Goal: Information Seeking & Learning: Learn about a topic

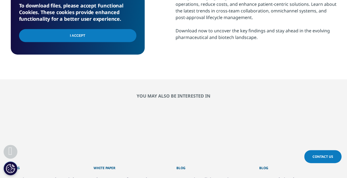
scroll to position [276, 0]
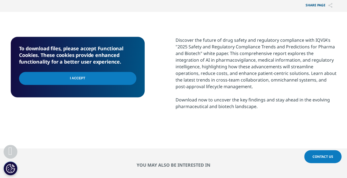
click at [104, 79] on input "I Accept" at bounding box center [77, 78] width 117 height 13
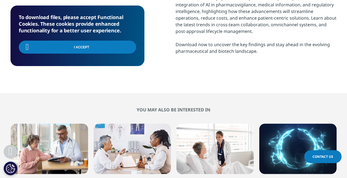
drag, startPoint x: 257, startPoint y: 50, endPoint x: 269, endPoint y: 50, distance: 11.6
click at [257, 49] on div "Discover the future of drug safety and regulatory compliance with IQVIA's "2025…" at bounding box center [256, 17] width 161 height 73
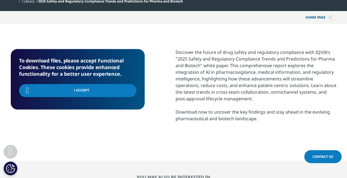
scroll to position [249, 0]
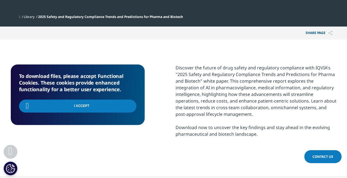
click at [289, 77] on div "Discover the future of drug safety and regulatory compliance with IQVIA's "2025…" at bounding box center [256, 100] width 161 height 73
click at [224, 131] on div "Discover the future of drug safety and regulatory compliance with IQVIA's "2025…" at bounding box center [256, 100] width 161 height 73
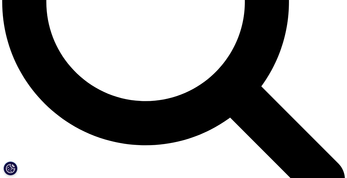
scroll to position [533, 0]
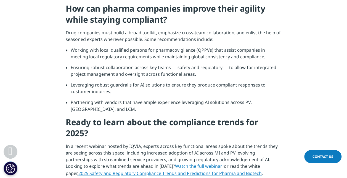
scroll to position [442, 0]
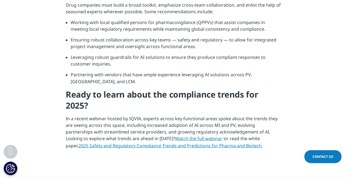
click at [201, 142] on link "2025 Safety and Regulatory Compliance Trends and Predictions for Pharma and Bio…" at bounding box center [170, 145] width 184 height 6
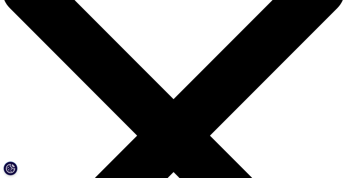
scroll to position [83, 0]
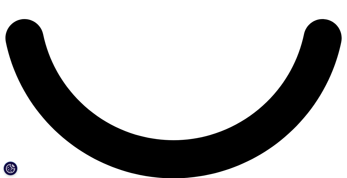
scroll to position [865, 0]
